Goal: Complete application form

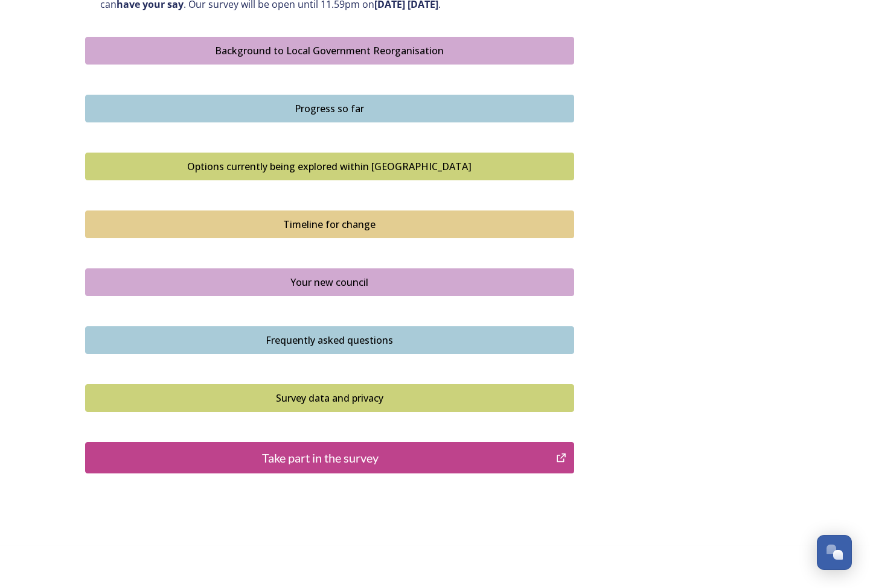
scroll to position [693, 0]
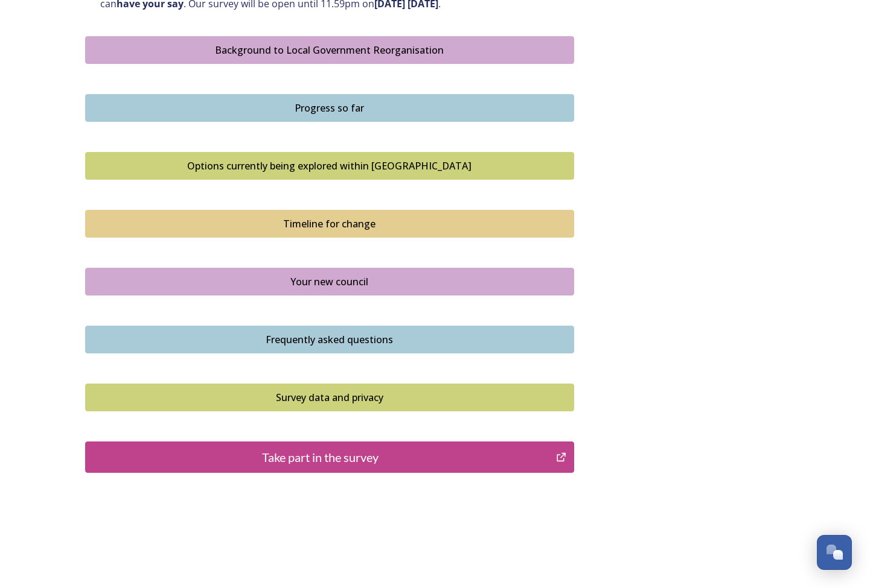
click at [368, 453] on div "Take part in the survey" at bounding box center [321, 457] width 458 height 18
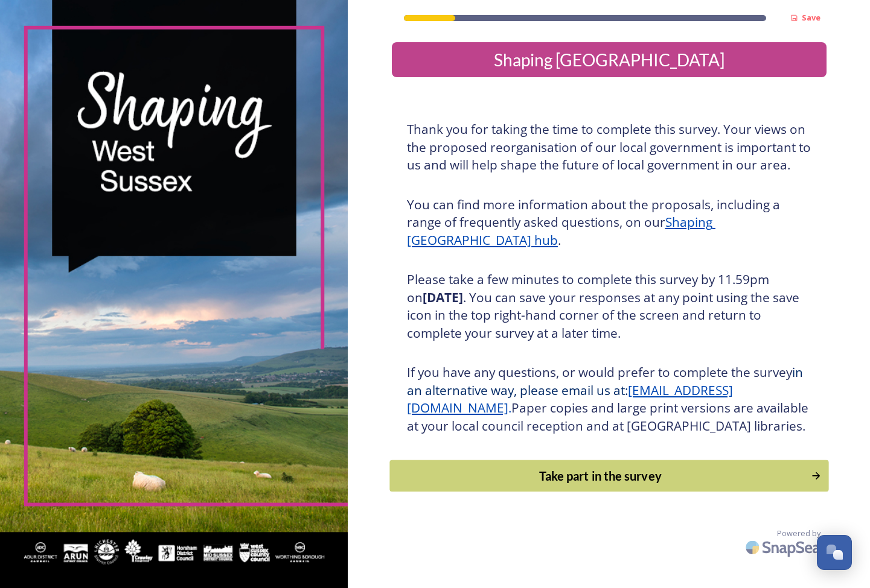
click at [545, 485] on div "Take part in the survey" at bounding box center [600, 476] width 408 height 18
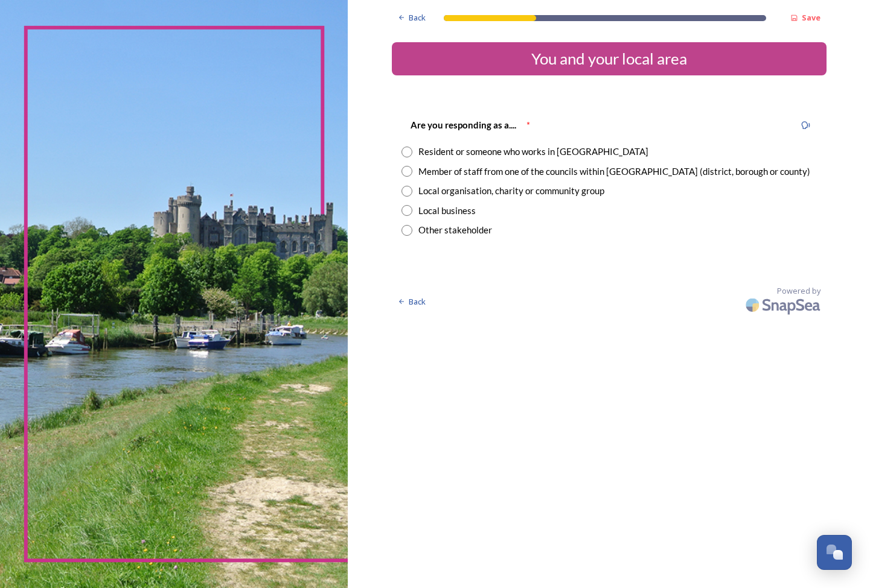
click at [418, 154] on div "Resident or someone who works in West Sussex" at bounding box center [533, 152] width 230 height 14
radio input "true"
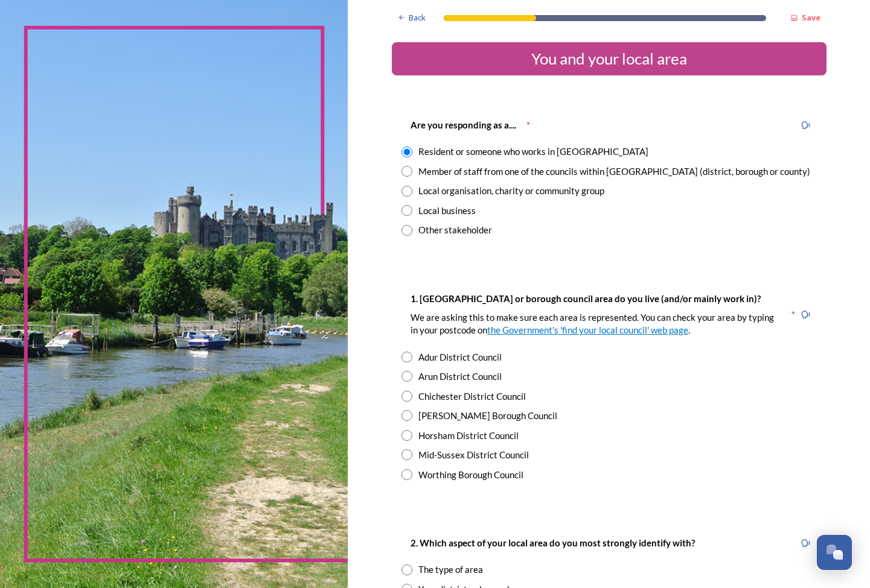
drag, startPoint x: 471, startPoint y: 452, endPoint x: 485, endPoint y: 458, distance: 15.1
click at [471, 452] on div "Mid-Sussex District Council" at bounding box center [473, 455] width 110 height 14
radio input "true"
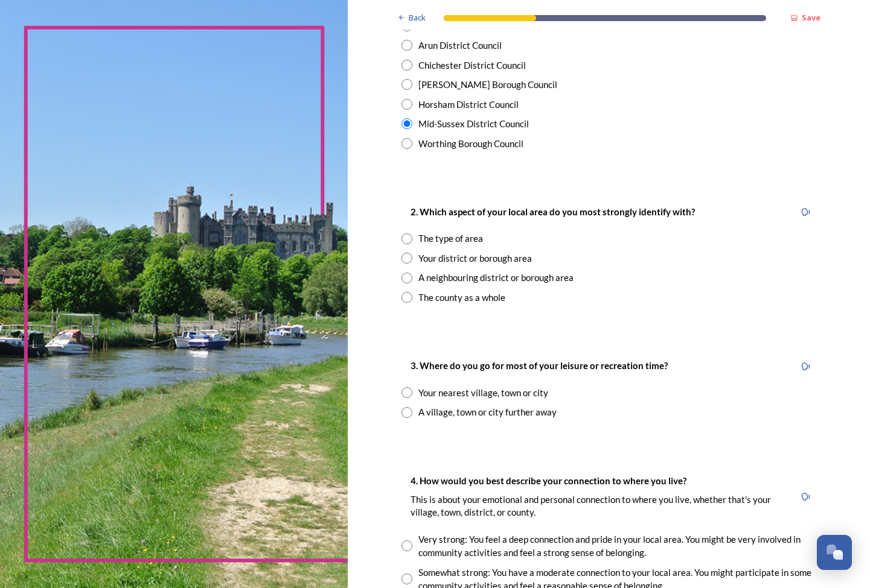
click at [401, 253] on input "radio" at bounding box center [406, 258] width 11 height 11
radio input "true"
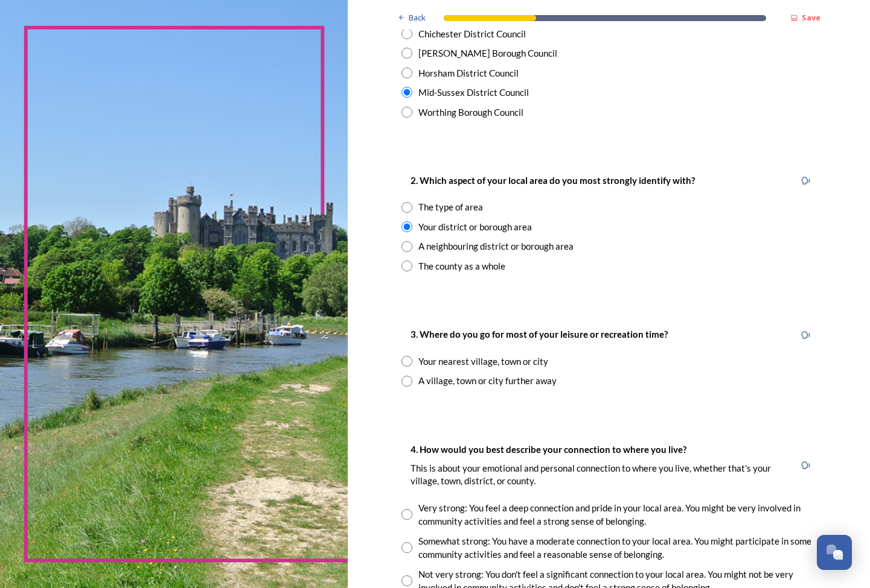
scroll to position [407, 0]
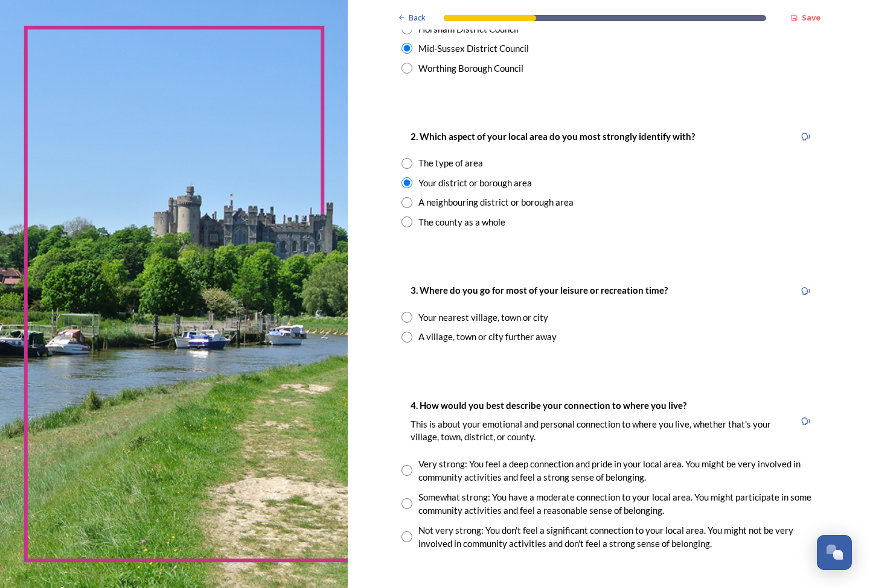
click at [401, 315] on div "Your nearest village, town or city" at bounding box center [608, 318] width 415 height 14
radio input "true"
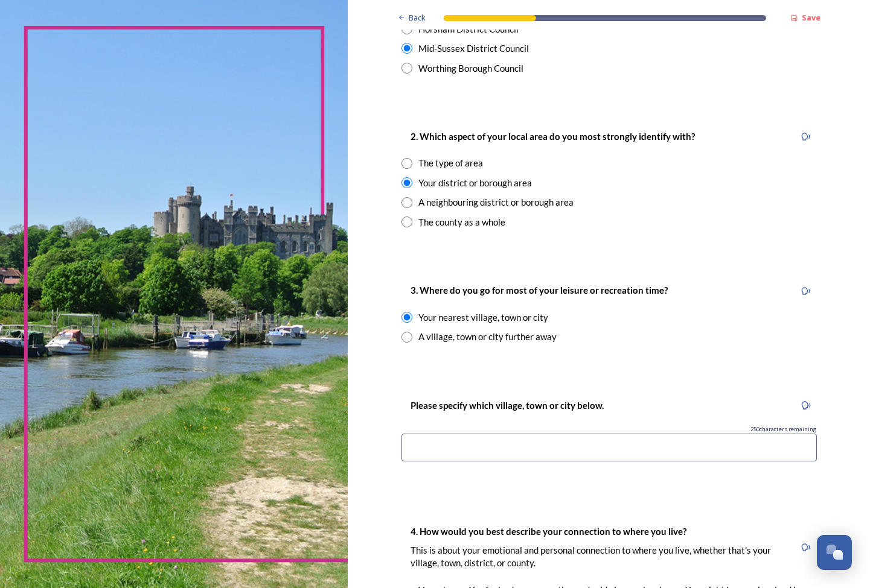
click at [478, 461] on div "Please specify which village, town or city below. 250 characters remaining" at bounding box center [609, 434] width 434 height 96
click at [488, 448] on input at bounding box center [608, 448] width 415 height 28
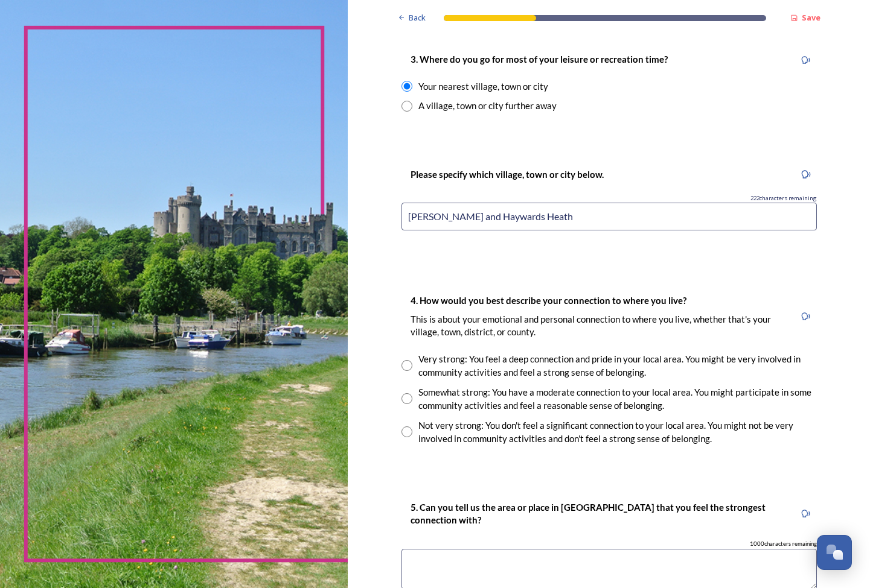
scroll to position [642, 0]
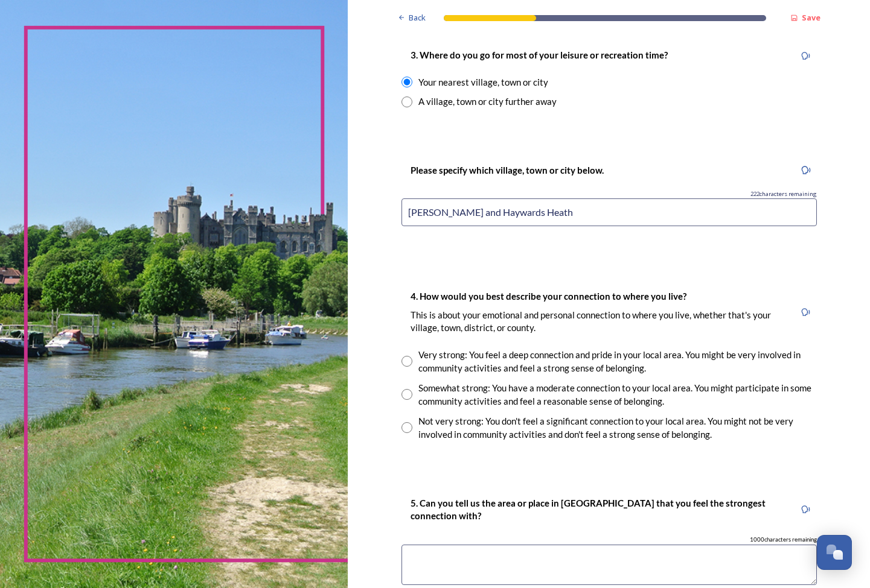
type input "Lindfield and Haywards Heath"
click at [401, 356] on input "radio" at bounding box center [406, 361] width 11 height 11
radio input "true"
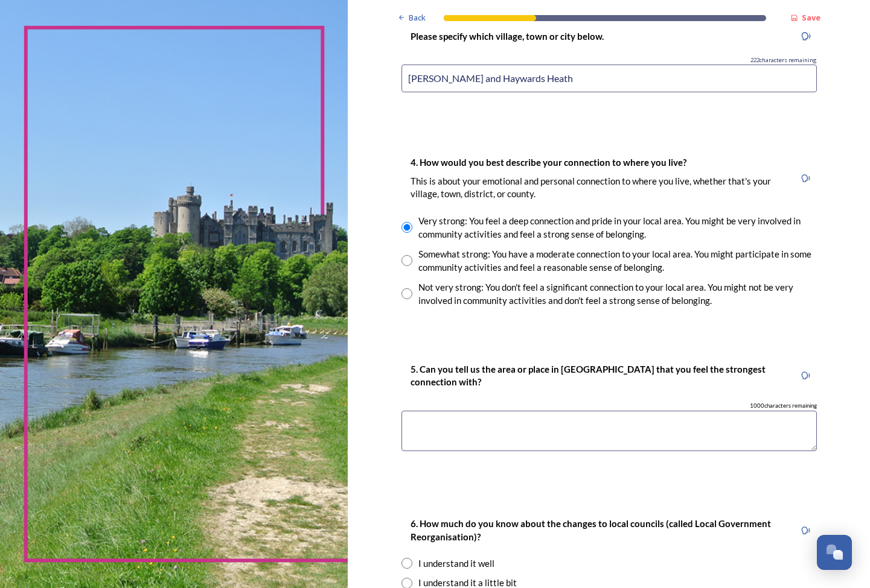
scroll to position [779, 0]
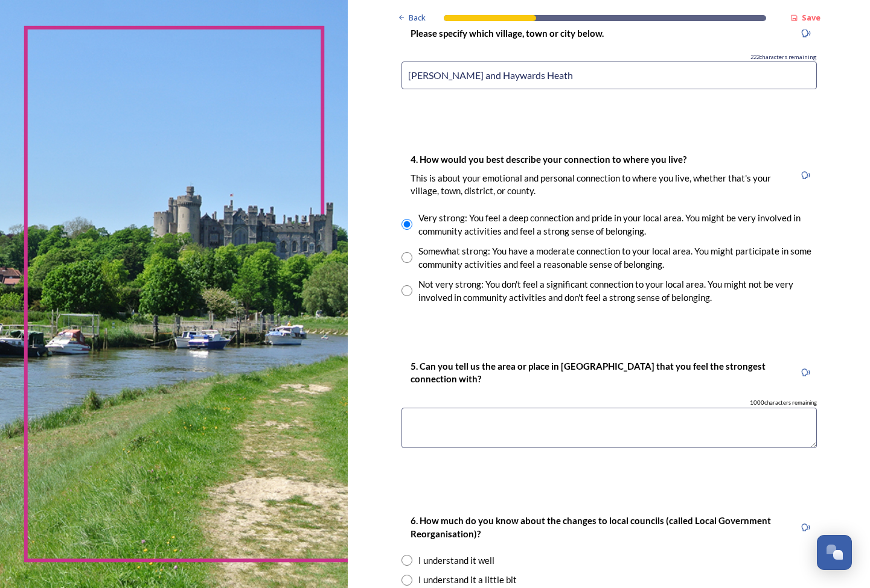
click at [530, 427] on textarea at bounding box center [608, 428] width 415 height 40
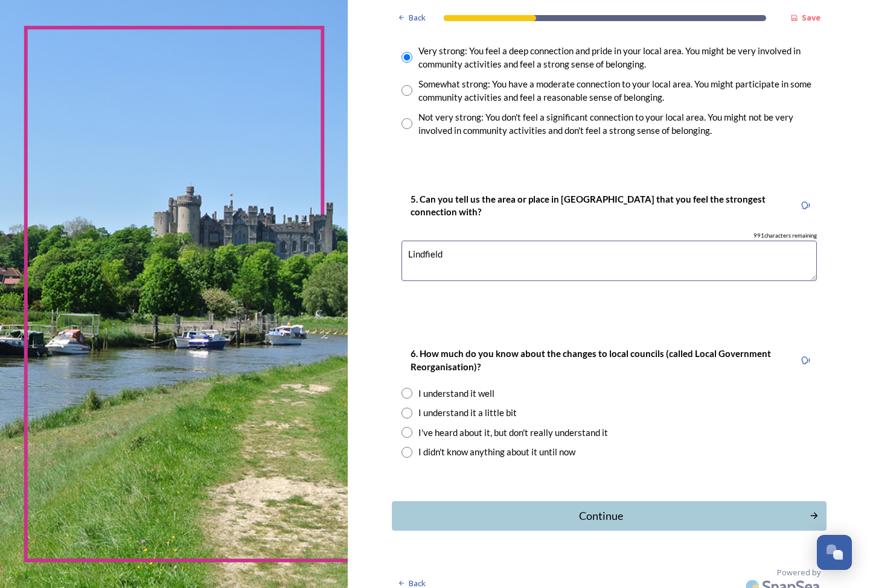
scroll to position [947, 0]
type textarea "Lindfield"
click at [451, 406] on div "I understand it a little bit" at bounding box center [467, 413] width 98 height 14
radio input "true"
drag, startPoint x: 477, startPoint y: 491, endPoint x: 480, endPoint y: 497, distance: 7.0
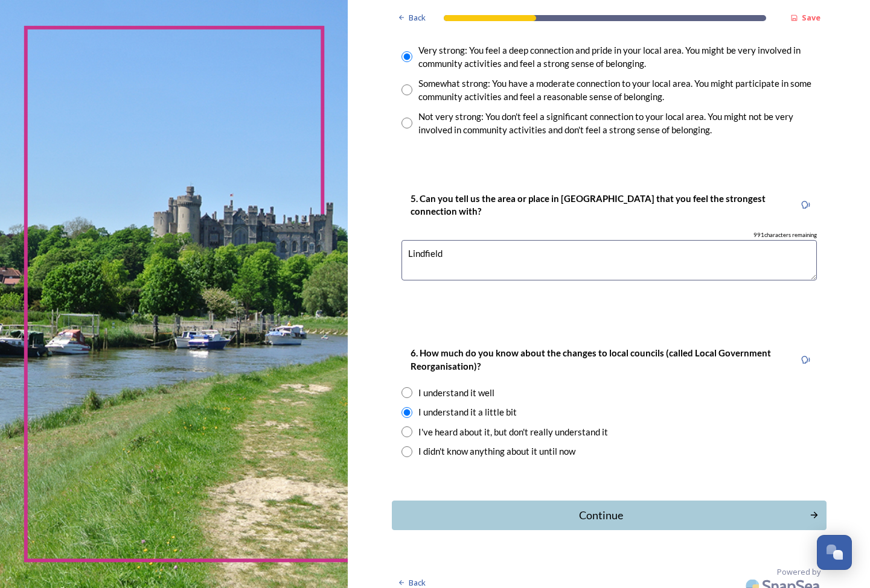
click at [477, 501] on button "Continue" at bounding box center [609, 516] width 434 height 30
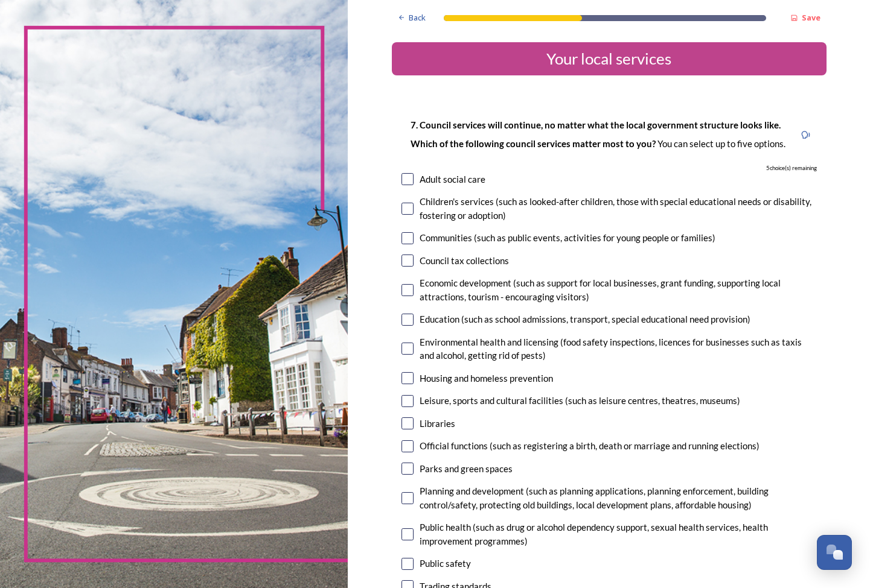
click at [401, 236] on input "checkbox" at bounding box center [407, 238] width 12 height 12
checkbox input "true"
click at [401, 287] on input "checkbox" at bounding box center [407, 290] width 12 height 12
checkbox input "true"
click at [401, 262] on input "checkbox" at bounding box center [407, 261] width 12 height 12
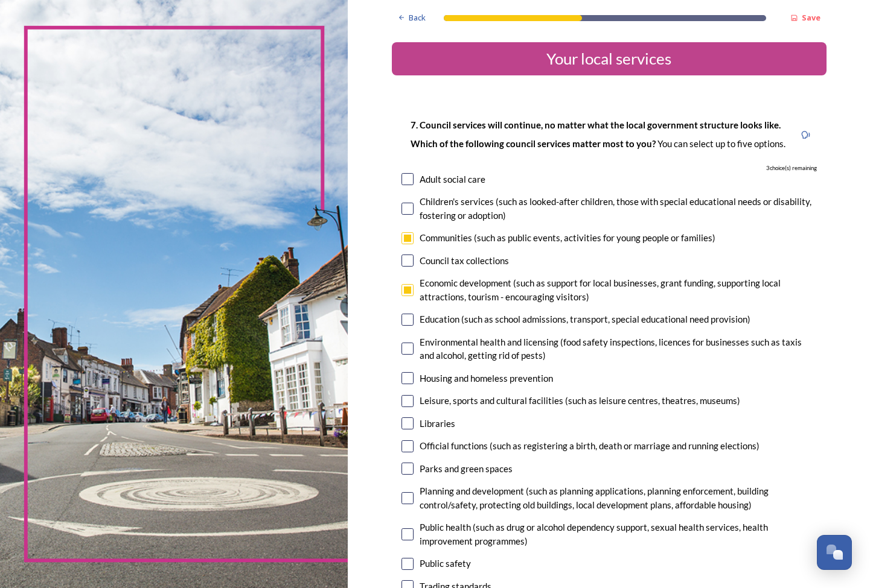
checkbox input "true"
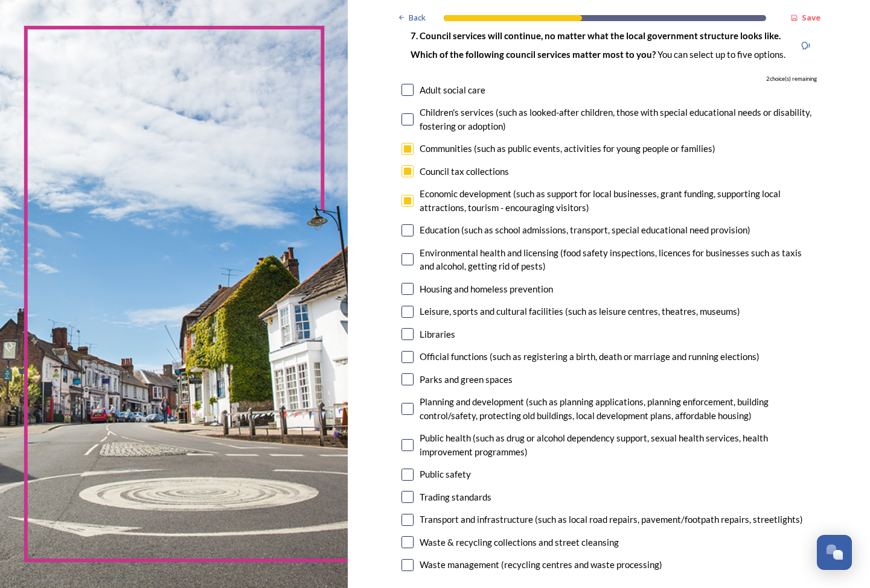
scroll to position [90, 0]
click at [401, 284] on input "checkbox" at bounding box center [407, 288] width 12 height 12
checkbox input "true"
click at [401, 308] on input "checkbox" at bounding box center [407, 311] width 12 height 12
checkbox input "true"
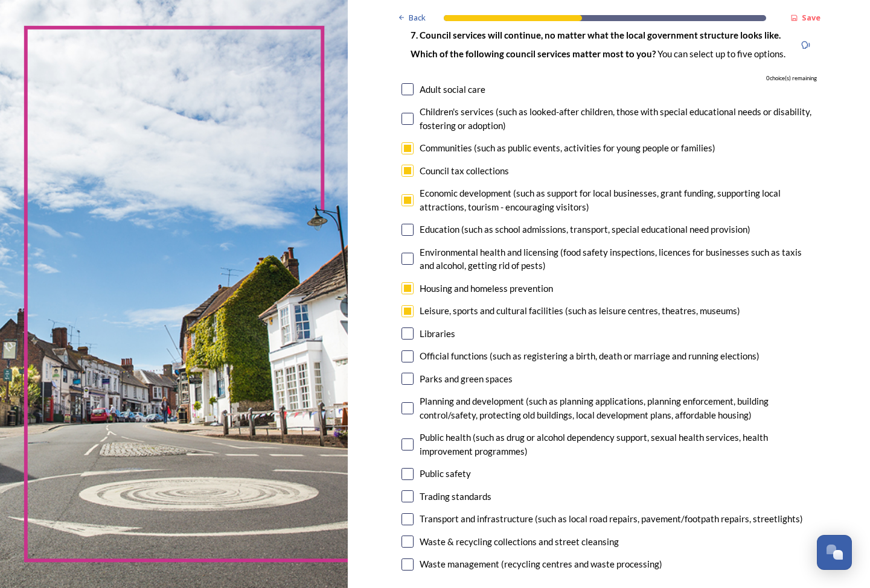
click at [401, 330] on input "checkbox" at bounding box center [407, 334] width 12 height 12
checkbox input "false"
drag, startPoint x: 381, startPoint y: 170, endPoint x: 372, endPoint y: 274, distance: 104.2
click at [401, 170] on input "checkbox" at bounding box center [407, 171] width 12 height 12
checkbox input "false"
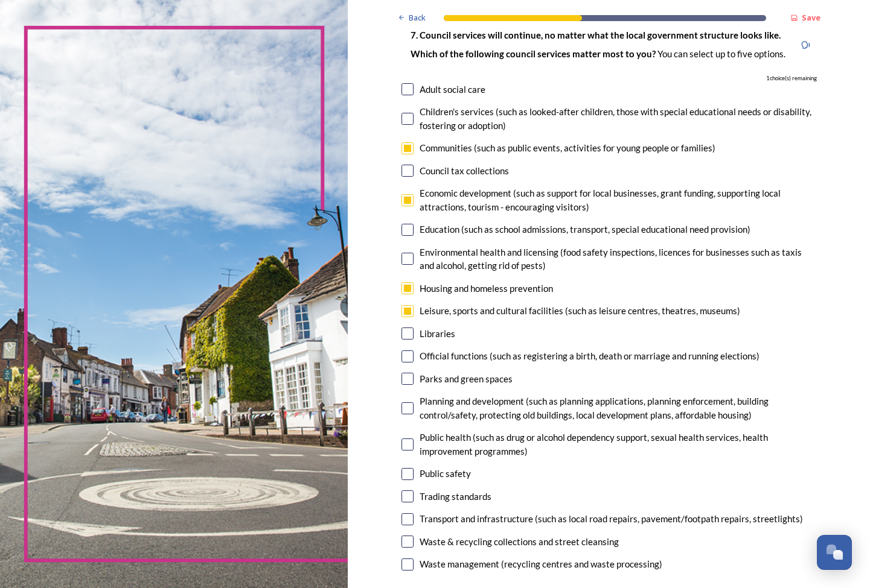
drag, startPoint x: 384, startPoint y: 374, endPoint x: 391, endPoint y: 386, distance: 13.8
click at [401, 375] on input "checkbox" at bounding box center [407, 379] width 12 height 12
checkbox input "true"
click at [419, 404] on div "Planning and development (such as planning applications, planning enforcement, …" at bounding box center [617, 408] width 397 height 27
click at [401, 403] on input "checkbox" at bounding box center [407, 409] width 12 height 12
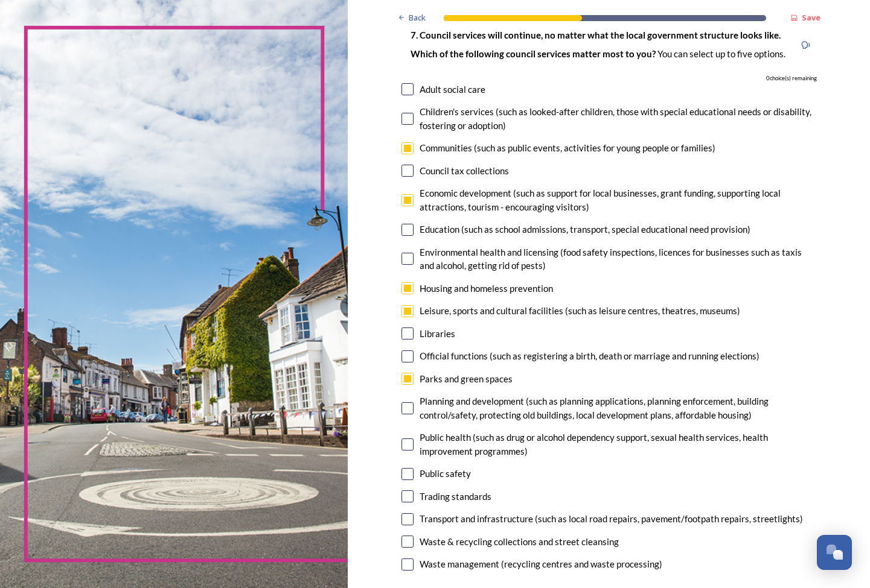
checkbox input "false"
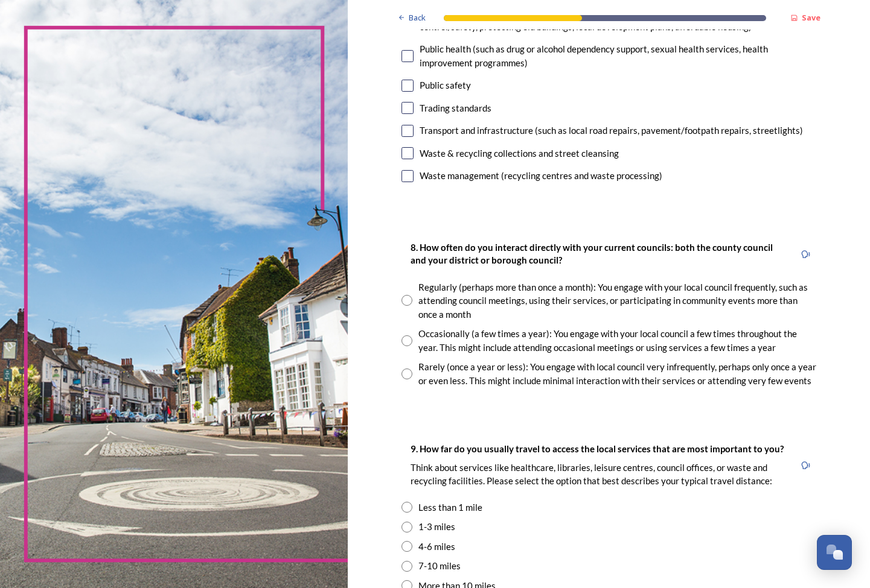
scroll to position [486, 0]
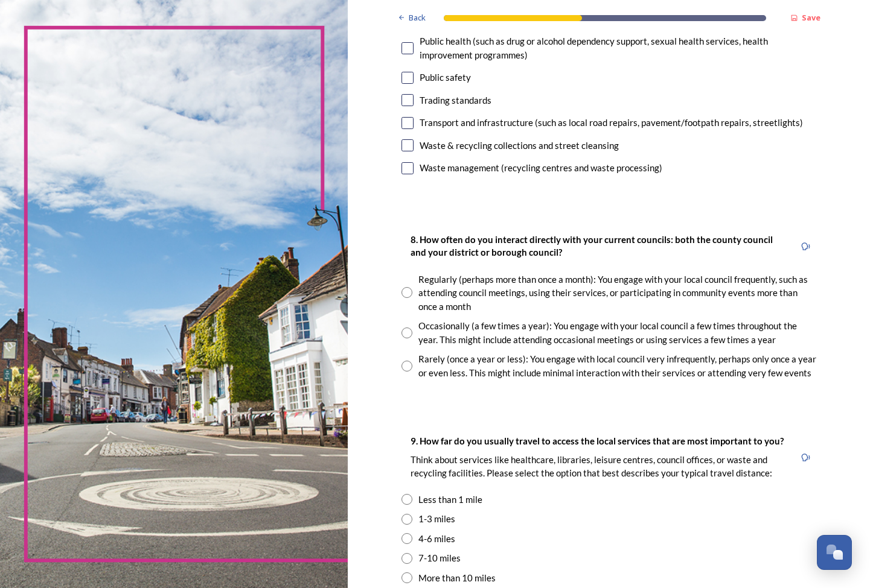
click at [401, 328] on input "radio" at bounding box center [406, 333] width 11 height 11
radio input "true"
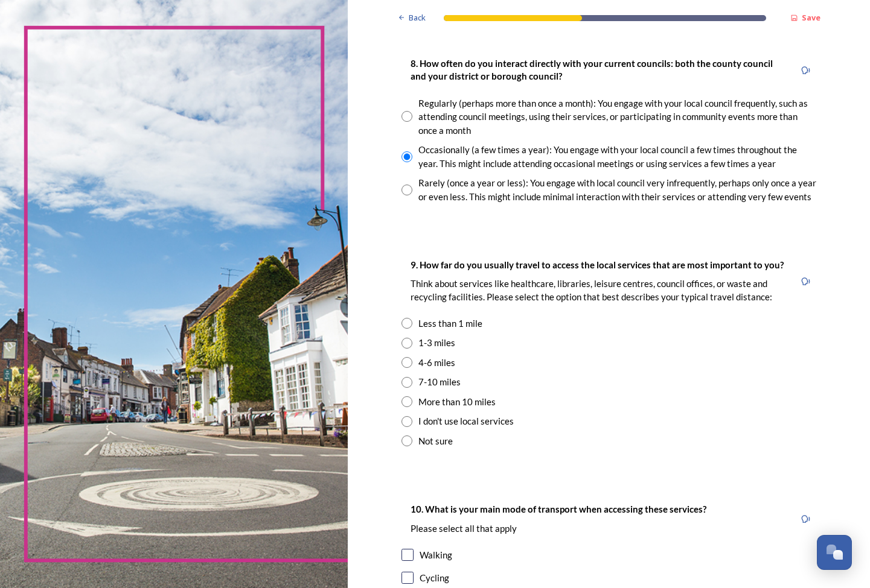
scroll to position [661, 0]
click at [418, 318] on div "Less than 1 mile" at bounding box center [450, 325] width 64 height 14
radio input "true"
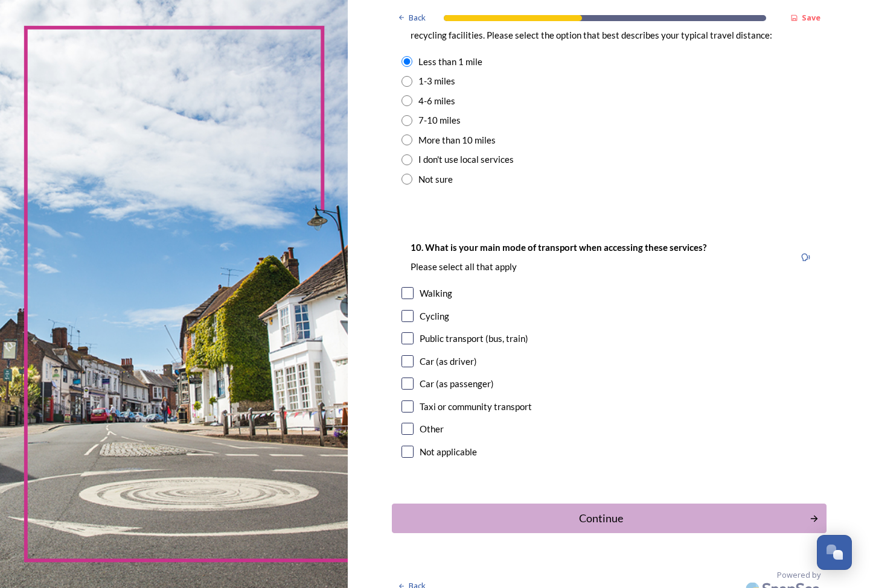
scroll to position [924, 0]
click at [401, 355] on div "Car (as driver)" at bounding box center [608, 362] width 415 height 14
checkbox input "true"
click at [504, 511] on div "Continue" at bounding box center [600, 519] width 405 height 16
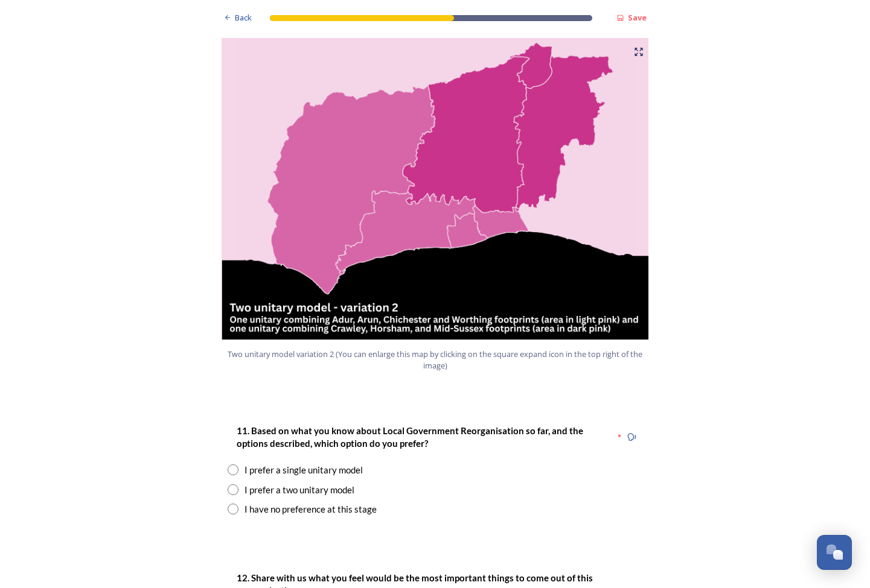
scroll to position [1269, 0]
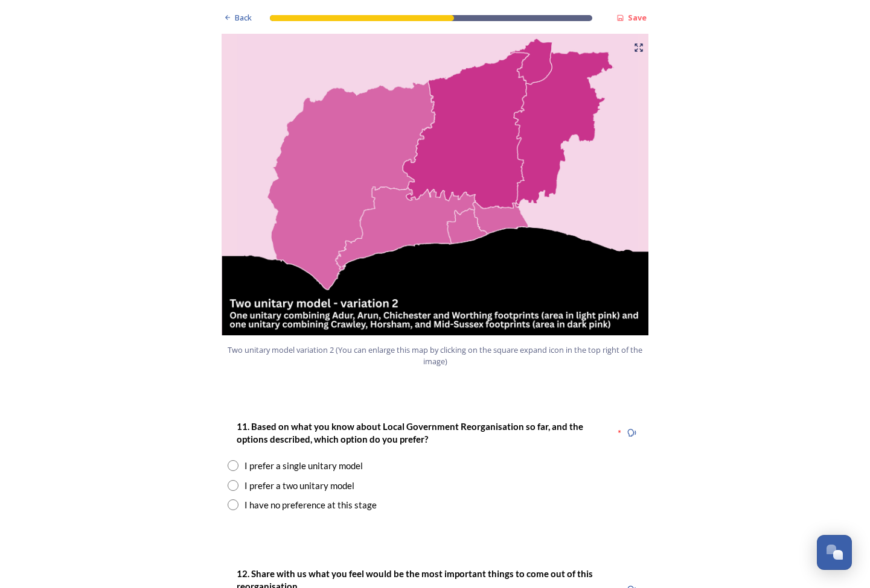
click at [277, 479] on div "I prefer a two unitary model" at bounding box center [299, 486] width 110 height 14
radio input "true"
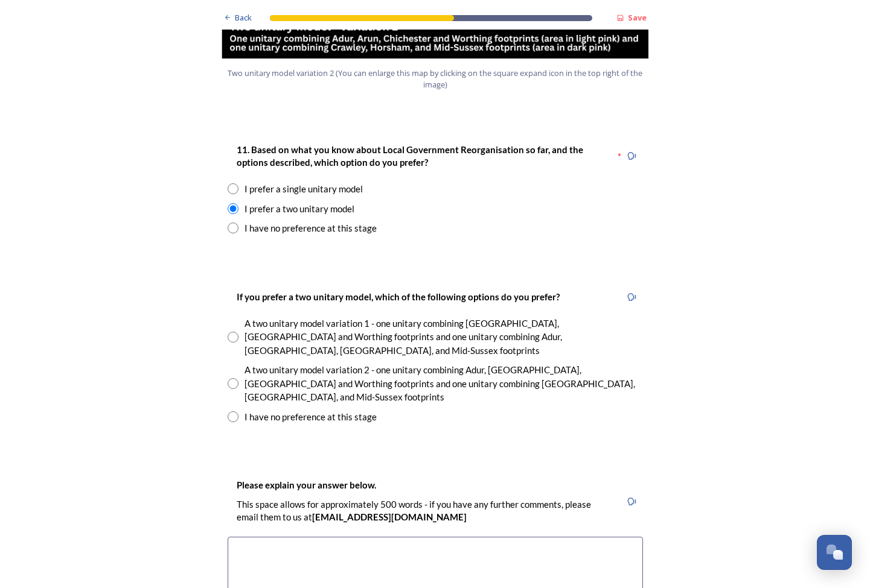
scroll to position [1568, 0]
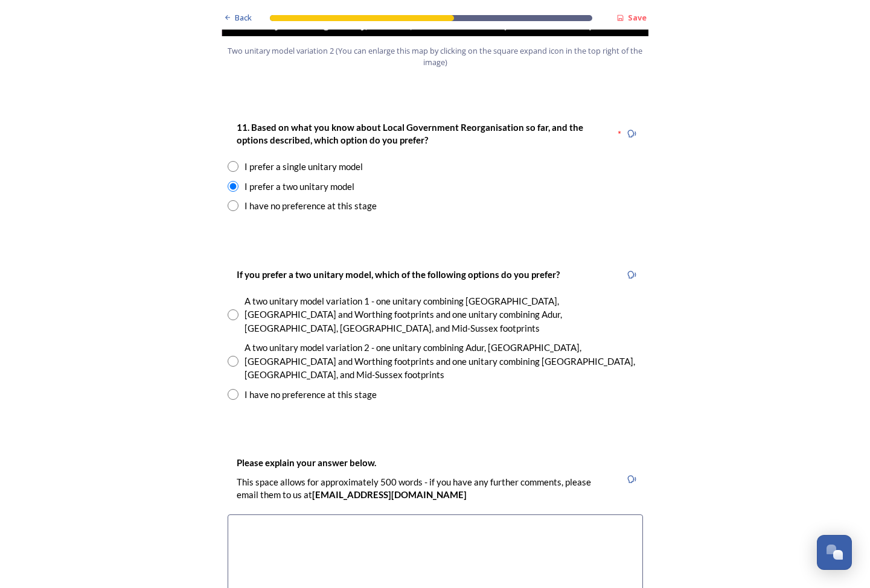
drag, startPoint x: 340, startPoint y: 326, endPoint x: 351, endPoint y: 334, distance: 13.4
click at [340, 388] on div "I have no preference at this stage" at bounding box center [310, 395] width 132 height 14
radio input "true"
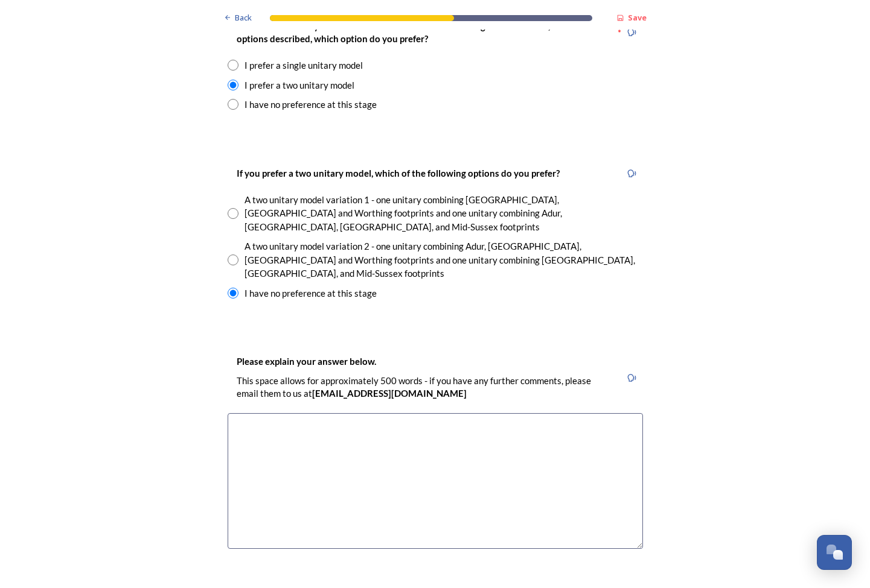
scroll to position [1675, 0]
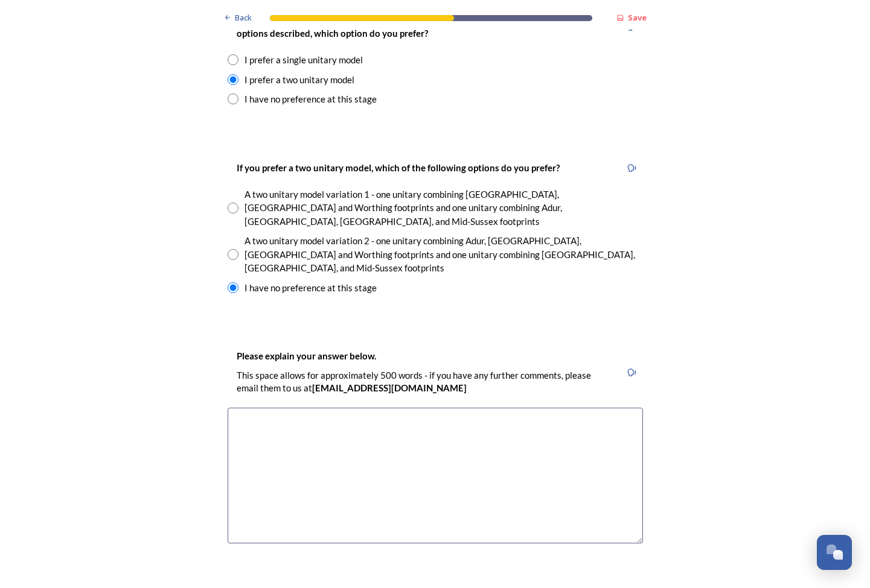
drag, startPoint x: 453, startPoint y: 404, endPoint x: 574, endPoint y: 412, distance: 121.5
click at [454, 408] on textarea at bounding box center [435, 476] width 415 height 136
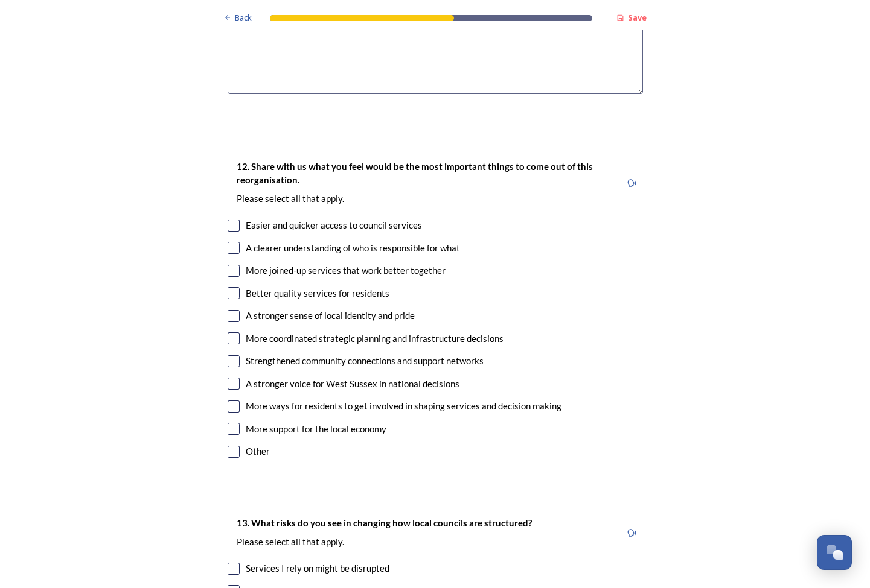
scroll to position [2125, 0]
type textarea "West Sussex is a big areas and I do not think the issues in Haywards heath are …"
click at [231, 219] on input "checkbox" at bounding box center [234, 225] width 12 height 12
checkbox input "true"
click at [231, 241] on input "checkbox" at bounding box center [234, 247] width 12 height 12
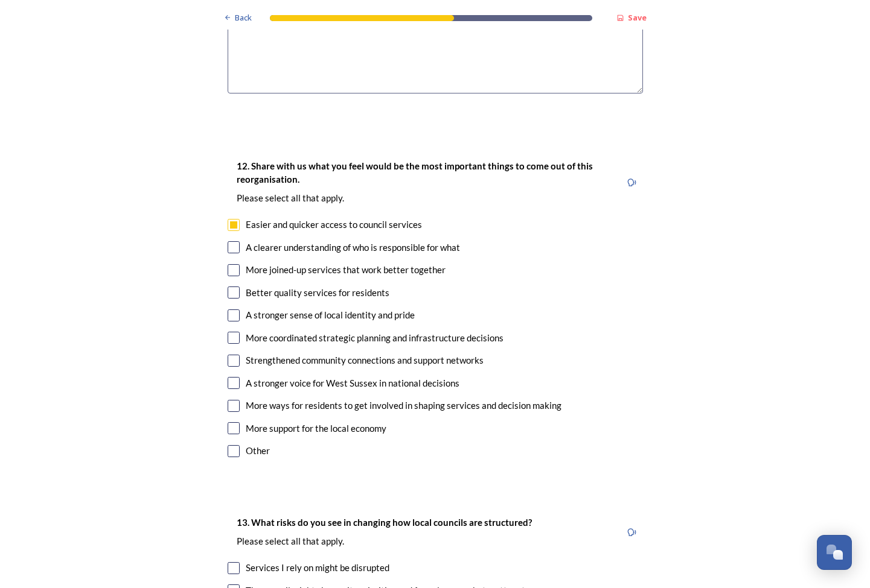
checkbox input "true"
click at [369, 263] on div "More joined-up services that work better together" at bounding box center [346, 270] width 200 height 14
checkbox input "true"
click at [323, 286] on div "Better quality services for residents" at bounding box center [318, 293] width 144 height 14
checkbox input "true"
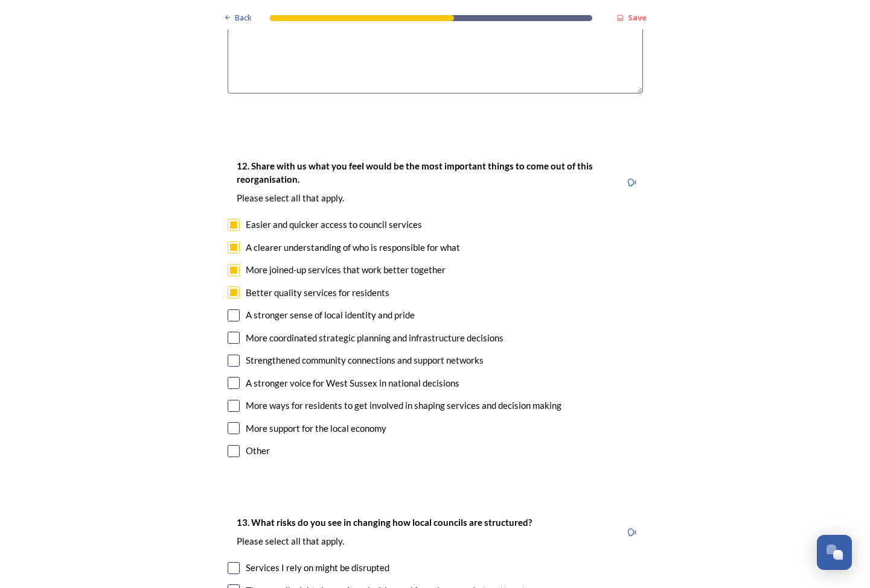
click at [329, 331] on div "More coordinated strategic planning and infrastructure decisions" at bounding box center [375, 338] width 258 height 14
checkbox input "true"
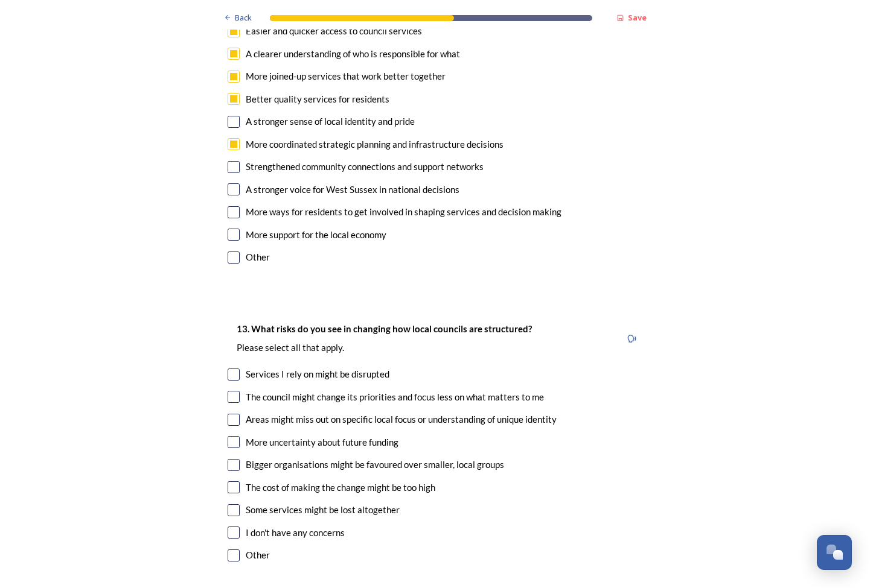
scroll to position [2323, 0]
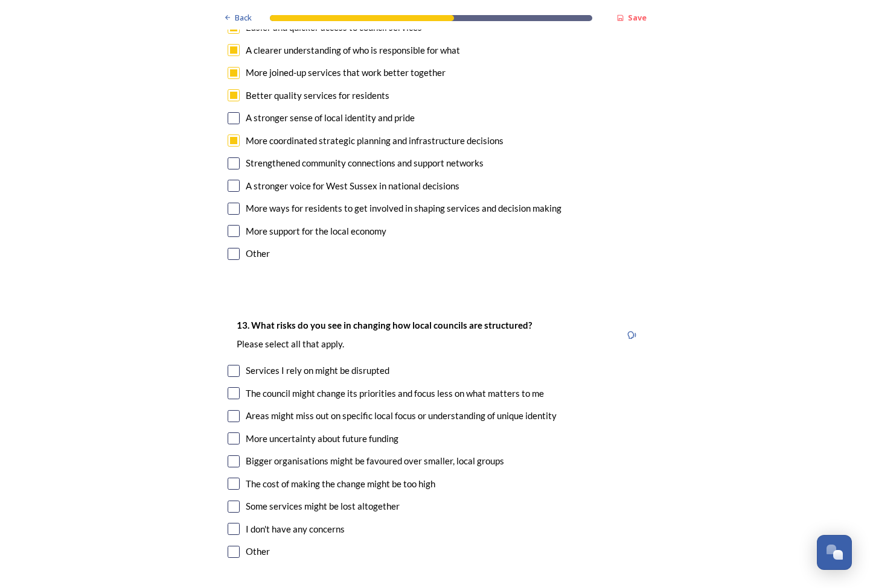
click at [351, 387] on div "The council might change its priorities and focus less on what matters to me" at bounding box center [395, 394] width 298 height 14
checkbox input "true"
click at [233, 365] on input "checkbox" at bounding box center [234, 371] width 12 height 12
checkbox input "true"
click at [229, 410] on input "checkbox" at bounding box center [234, 416] width 12 height 12
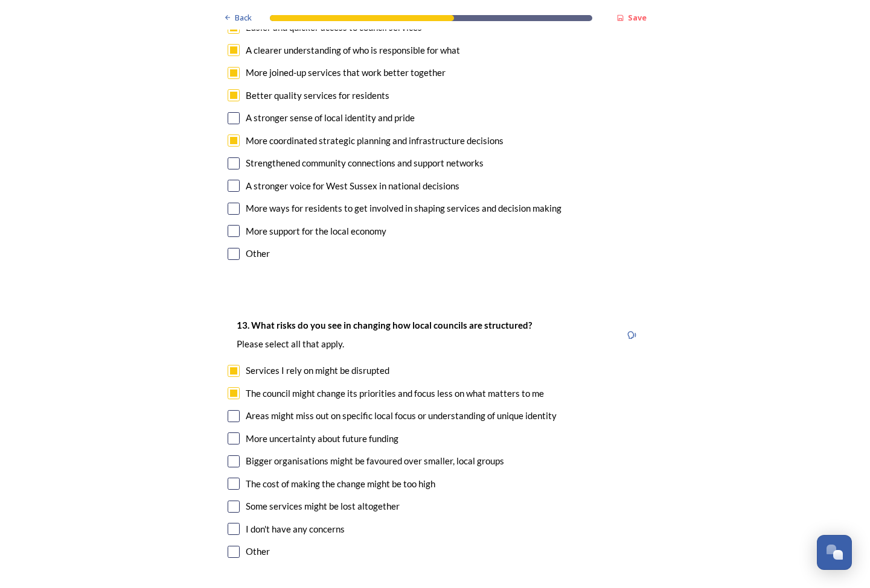
checkbox input "true"
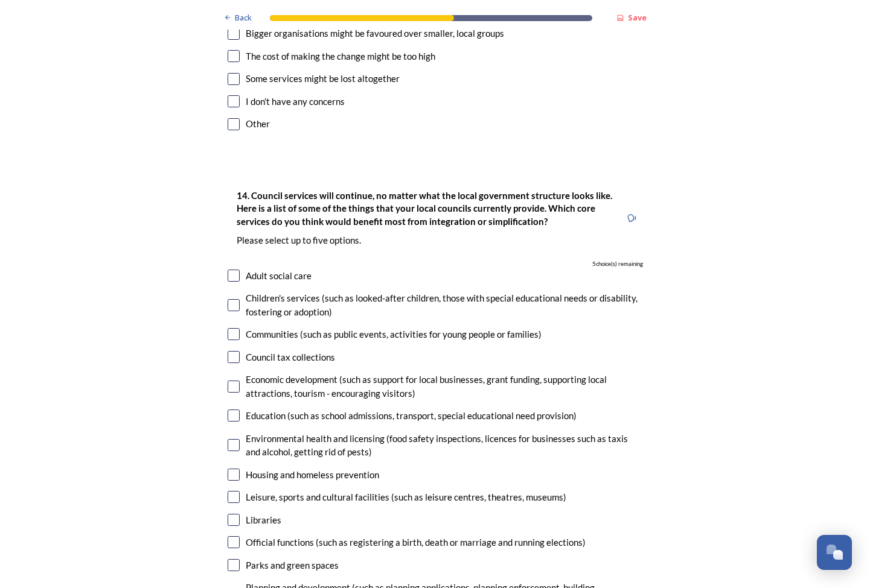
scroll to position [2756, 0]
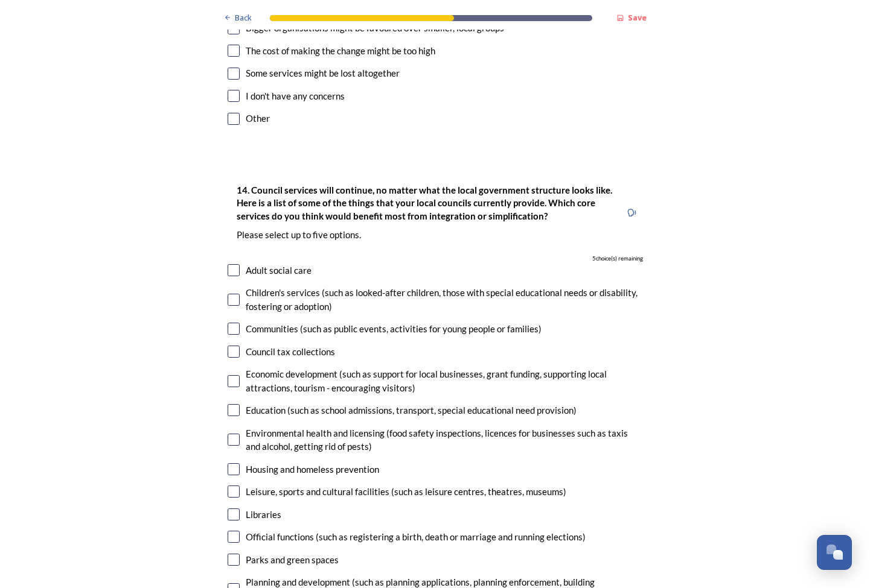
drag, startPoint x: 234, startPoint y: 271, endPoint x: 234, endPoint y: 297, distance: 26.0
click at [234, 346] on input "checkbox" at bounding box center [234, 352] width 12 height 12
checkbox input "true"
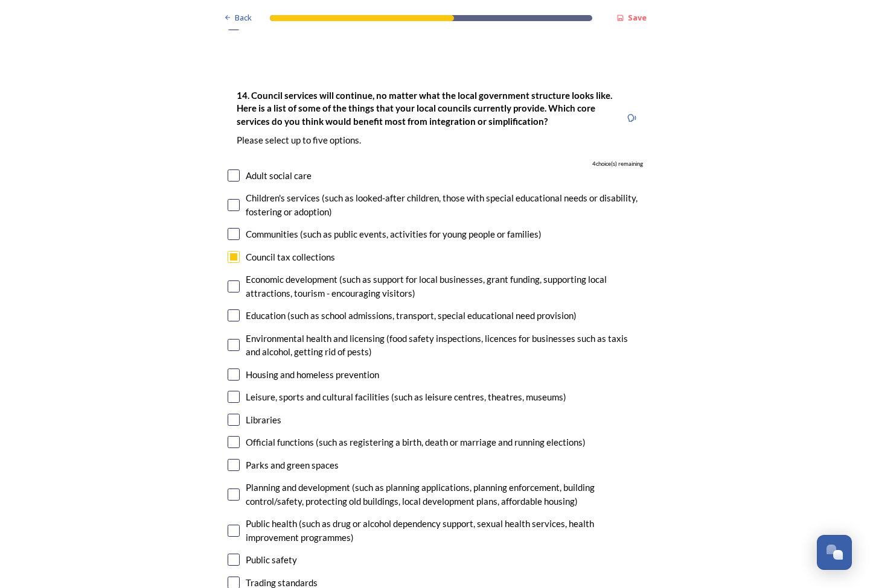
scroll to position [2857, 0]
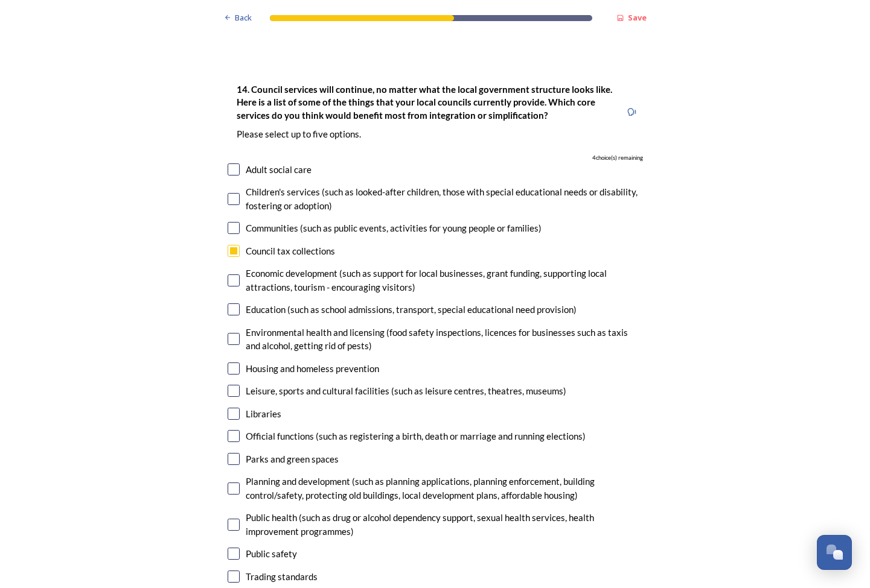
click at [264, 430] on div "Official functions (such as registering a birth, death or marriage and running …" at bounding box center [416, 437] width 340 height 14
checkbox input "true"
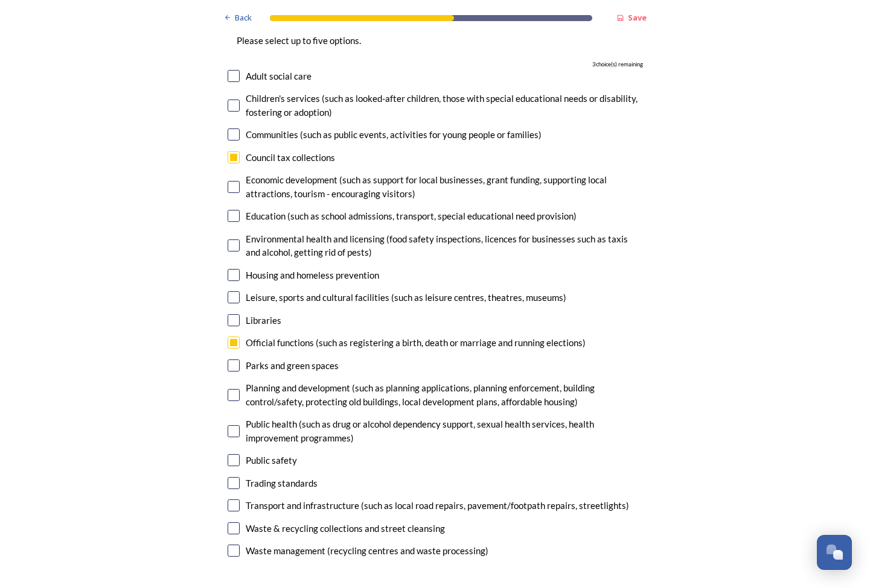
scroll to position [0, 0]
click at [226, 398] on div "14. Council services will continue, no matter what the local government structu…" at bounding box center [435, 274] width 434 height 597
click at [234, 477] on input "checkbox" at bounding box center [234, 483] width 12 height 12
checkbox input "true"
click at [231, 523] on input "checkbox" at bounding box center [234, 529] width 12 height 12
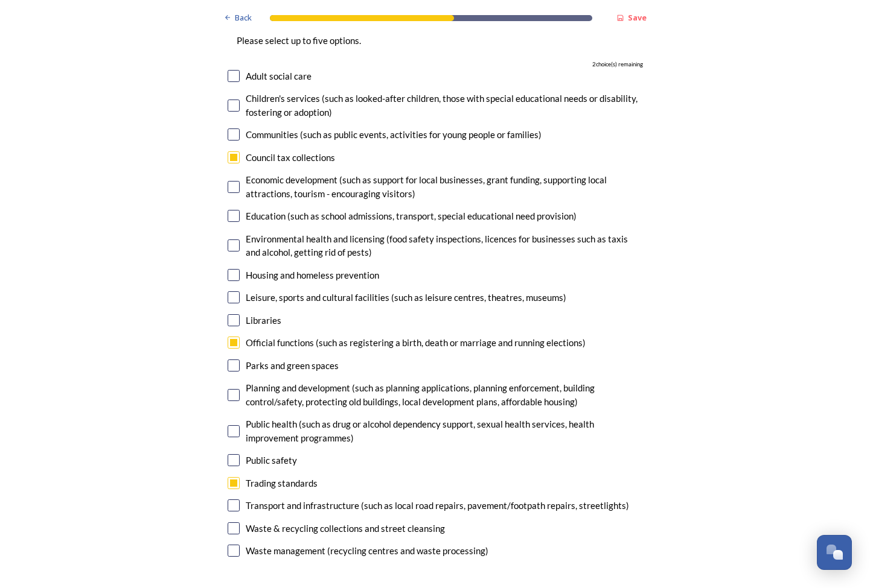
checkbox input "true"
drag, startPoint x: 236, startPoint y: 469, endPoint x: 243, endPoint y: 469, distance: 7.3
click at [236, 469] on div "14. Council services will continue, no matter what the local government structu…" at bounding box center [435, 274] width 434 height 597
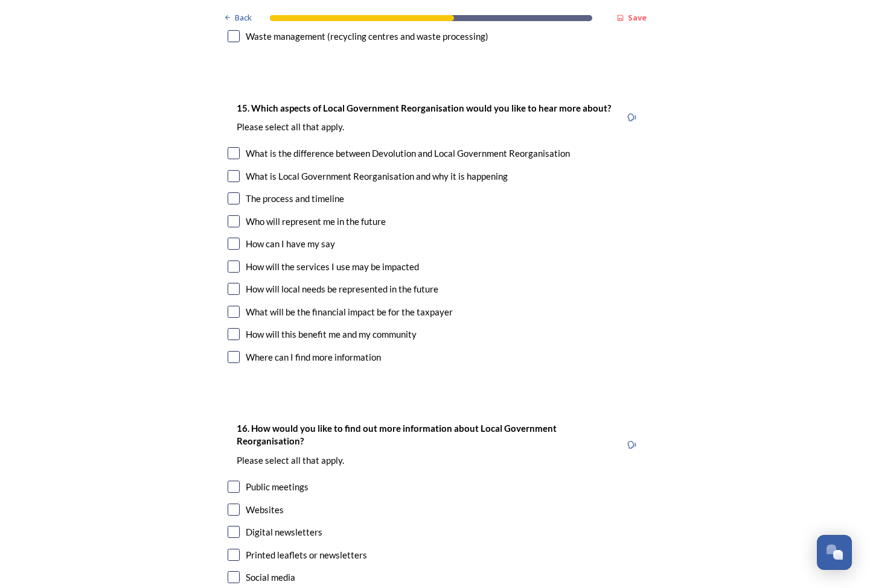
scroll to position [3533, 0]
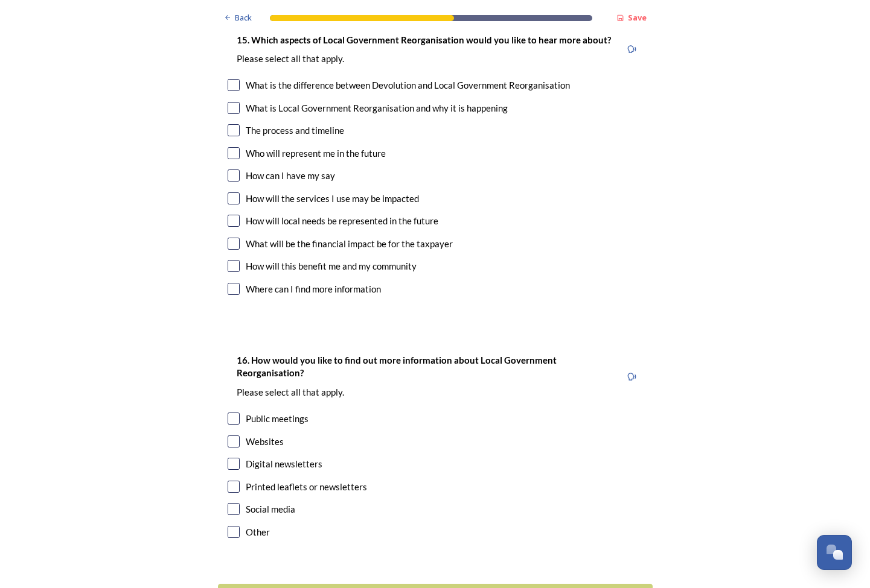
click at [238, 458] on input "checkbox" at bounding box center [234, 464] width 12 height 12
checkbox input "true"
drag, startPoint x: 238, startPoint y: 392, endPoint x: 238, endPoint y: 424, distance: 32.6
click at [238, 481] on input "checkbox" at bounding box center [234, 487] width 12 height 12
checkbox input "true"
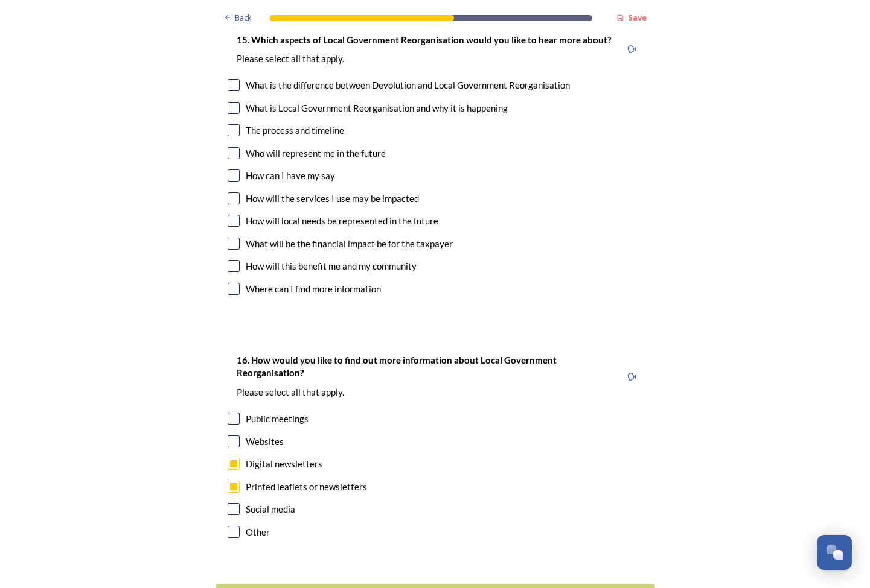
click at [368, 588] on div "Continue" at bounding box center [426, 599] width 409 height 16
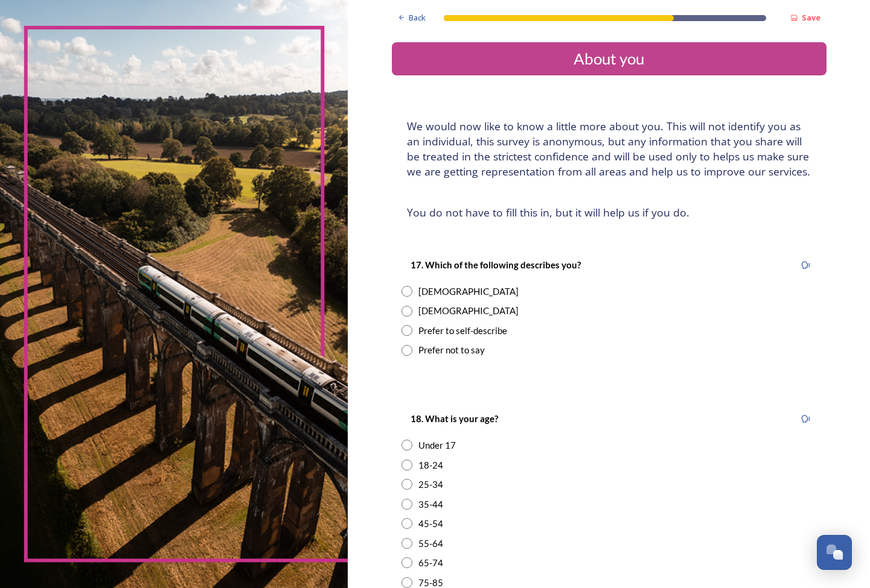
click at [418, 307] on div "Male" at bounding box center [468, 311] width 100 height 14
radio input "true"
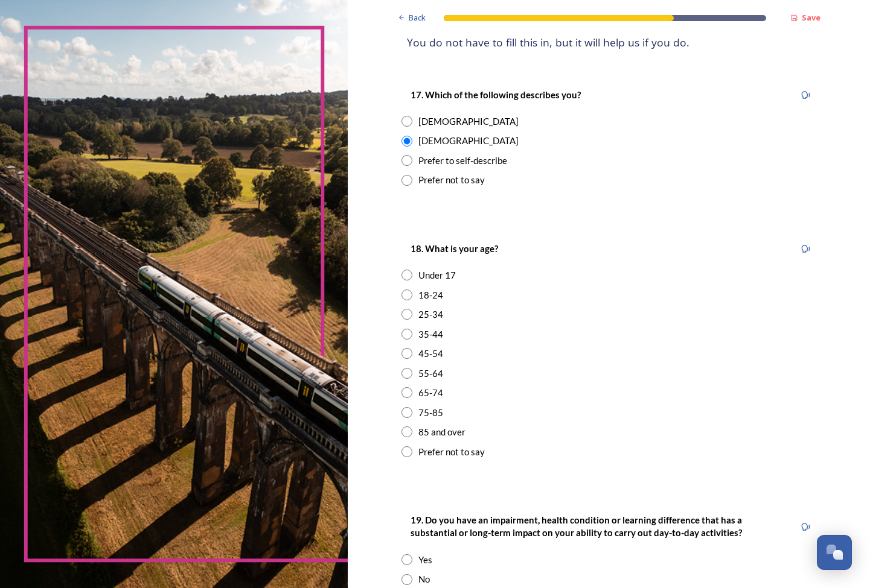
scroll to position [179, 0]
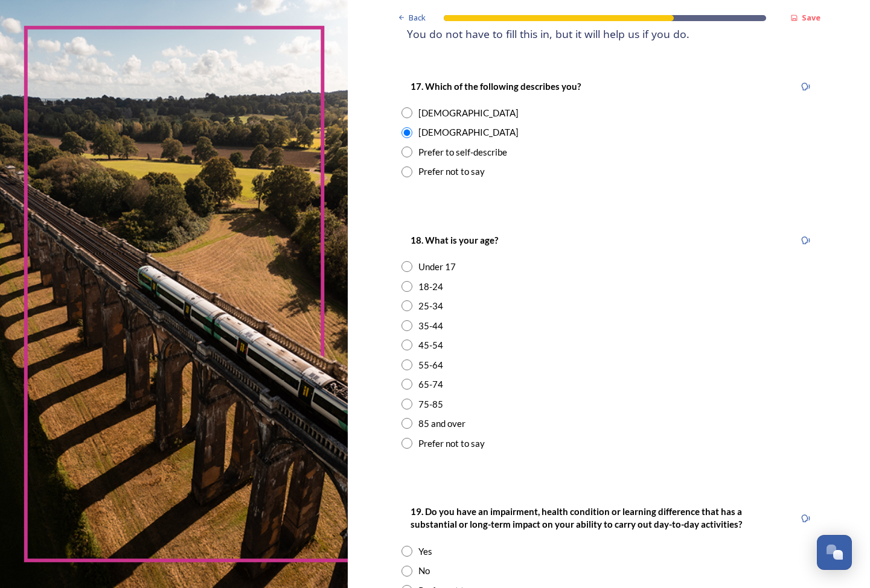
click at [401, 340] on div "45-54" at bounding box center [608, 346] width 415 height 14
radio input "true"
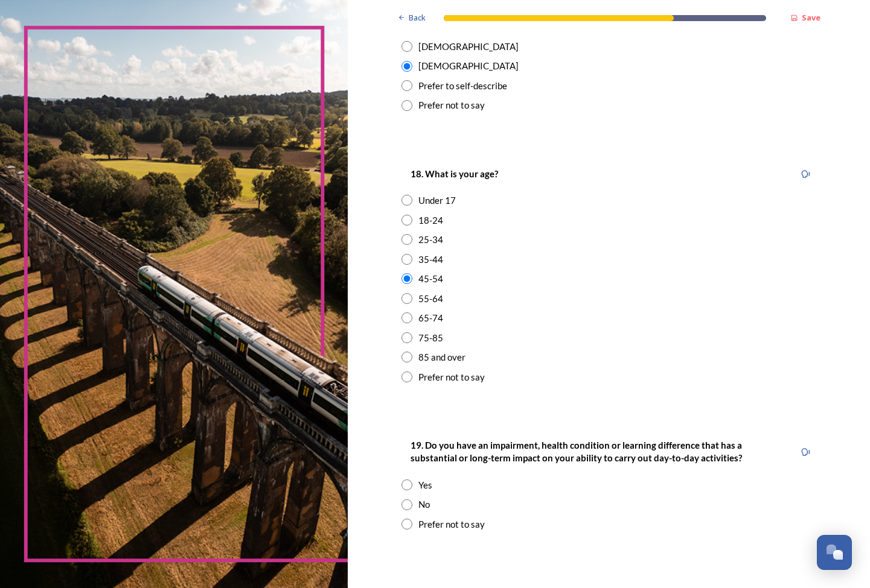
scroll to position [256, 0]
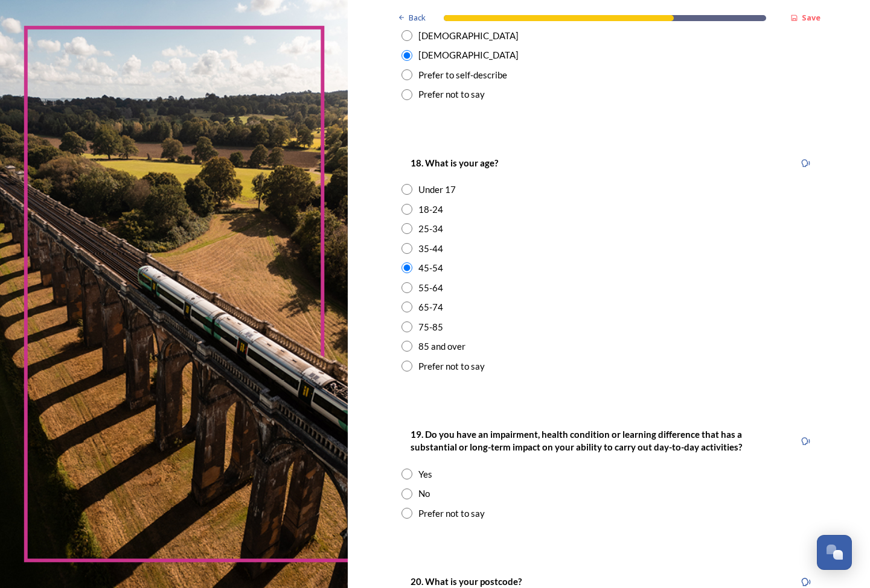
click at [418, 487] on div "No" at bounding box center [423, 494] width 11 height 14
radio input "true"
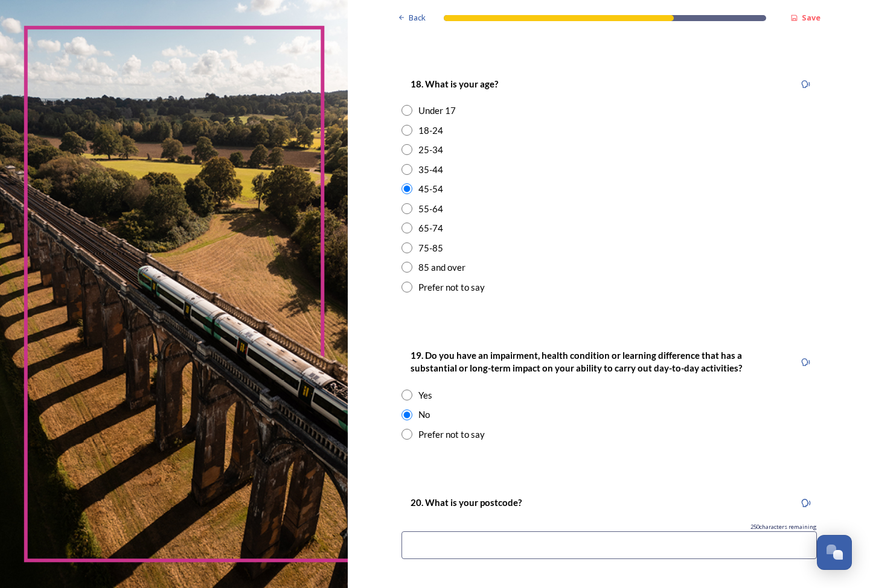
scroll to position [379, 0]
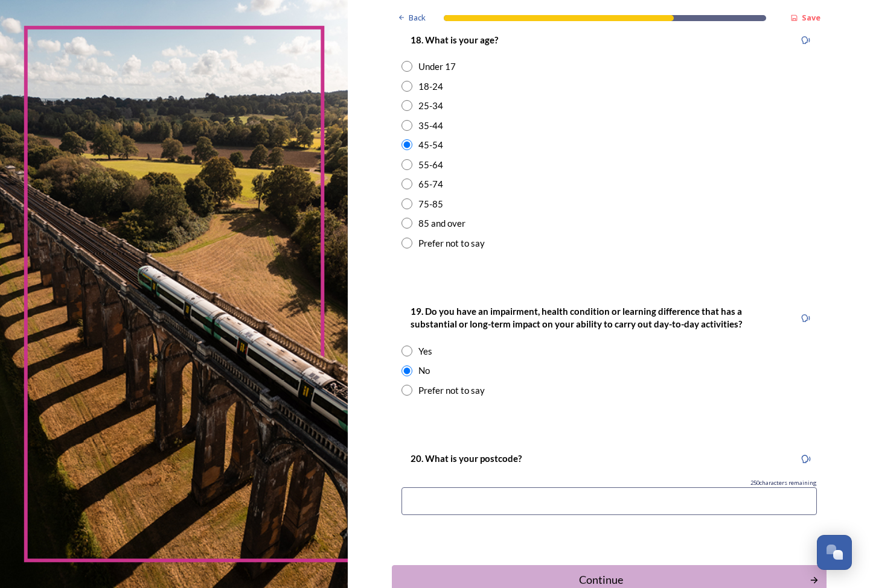
click at [421, 492] on input at bounding box center [608, 502] width 415 height 28
type input "Rh16"
type input "RH16 2DQ"
click at [464, 572] on div "Continue" at bounding box center [600, 580] width 405 height 16
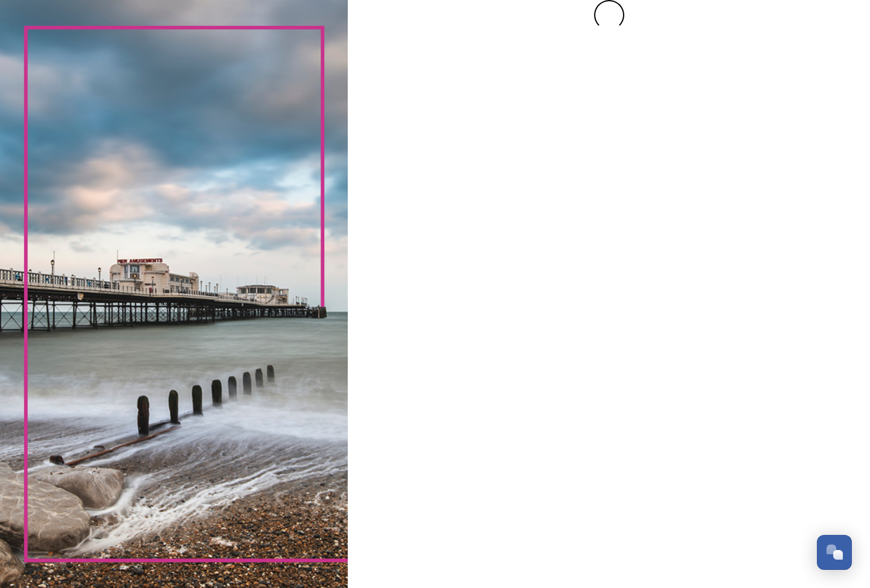
scroll to position [0, 0]
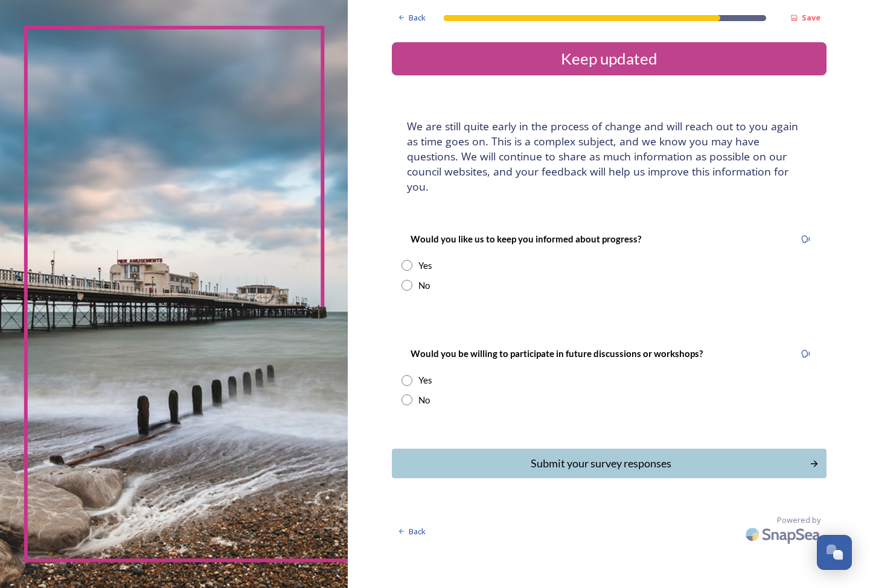
click at [401, 260] on input "radio" at bounding box center [406, 265] width 11 height 11
radio input "true"
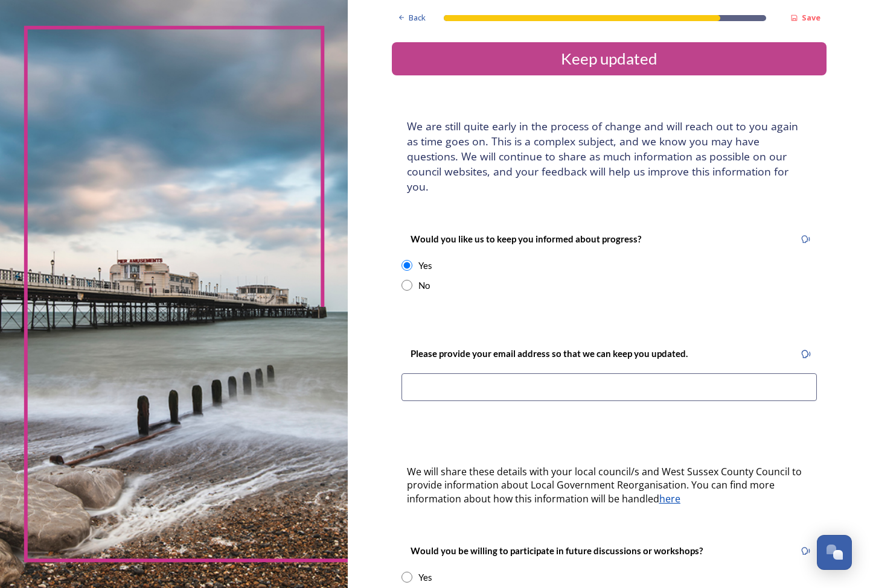
click at [403, 377] on input at bounding box center [608, 388] width 415 height 28
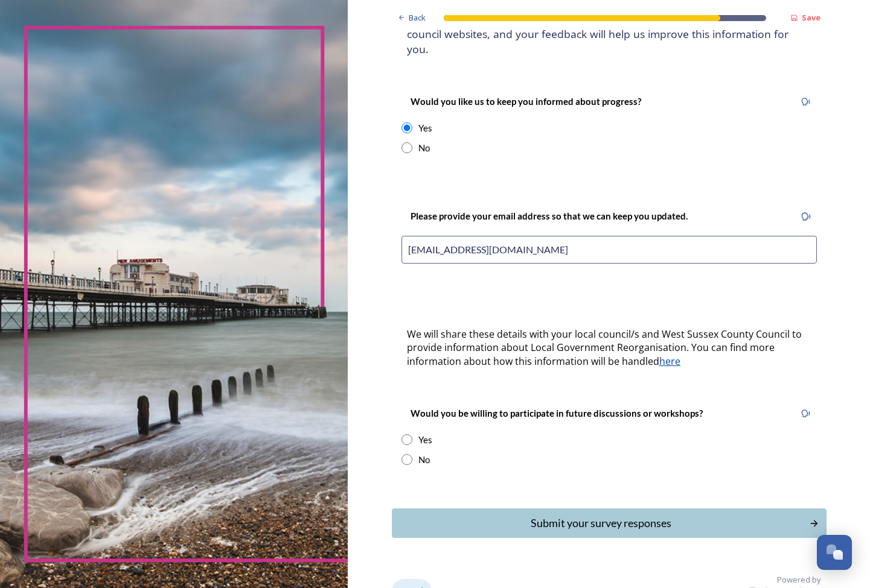
scroll to position [137, 0]
type input "pwc@zone4.net"
click at [401, 454] on div "No" at bounding box center [608, 461] width 415 height 14
radio input "true"
drag, startPoint x: 425, startPoint y: 503, endPoint x: 442, endPoint y: 508, distance: 18.3
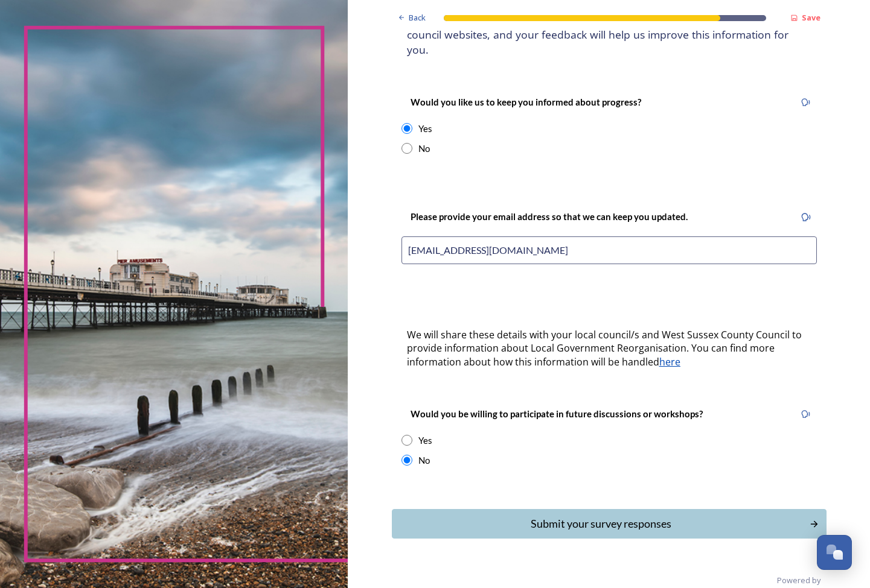
click at [427, 516] on div "Submit your survey responses" at bounding box center [600, 524] width 405 height 16
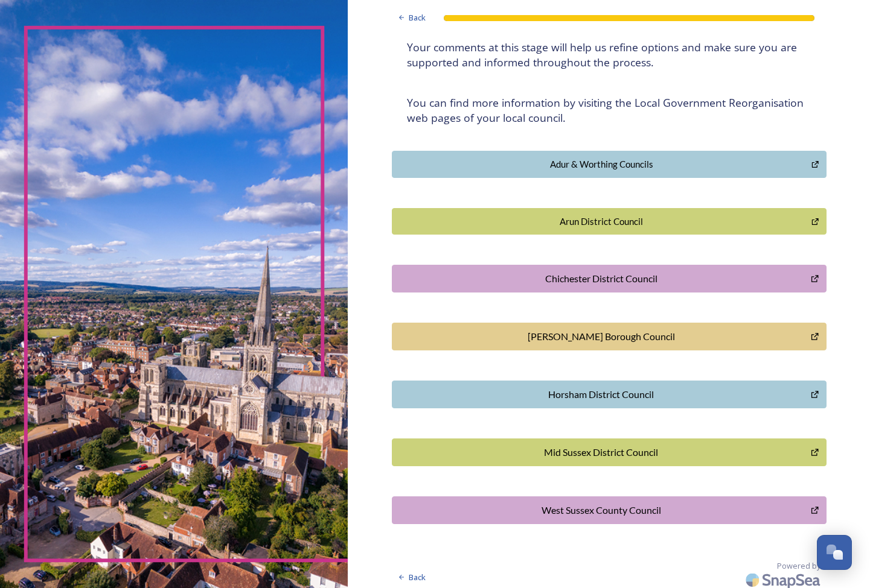
scroll to position [182, 0]
drag, startPoint x: 573, startPoint y: 424, endPoint x: 568, endPoint y: 429, distance: 6.4
click at [573, 424] on div "Back Thank you! Thank you for completing this survey. ﻿We are still quite early…" at bounding box center [609, 206] width 434 height 777
click at [565, 446] on div "Mid Sussex District Council" at bounding box center [601, 453] width 406 height 14
